Goal: Information Seeking & Learning: Learn about a topic

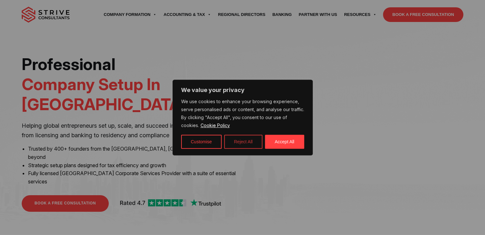
click at [242, 136] on button "Reject All" at bounding box center [243, 142] width 38 height 14
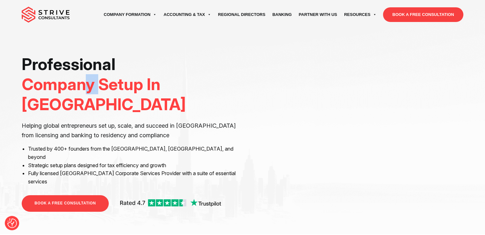
drag, startPoint x: 86, startPoint y: 85, endPoint x: 103, endPoint y: 85, distance: 17.5
click at [103, 85] on span "Company Setup In [GEOGRAPHIC_DATA]" at bounding box center [104, 95] width 164 height 40
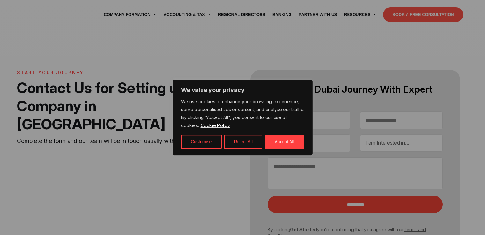
select select "Contact form"
